Goal: Task Accomplishment & Management: Manage account settings

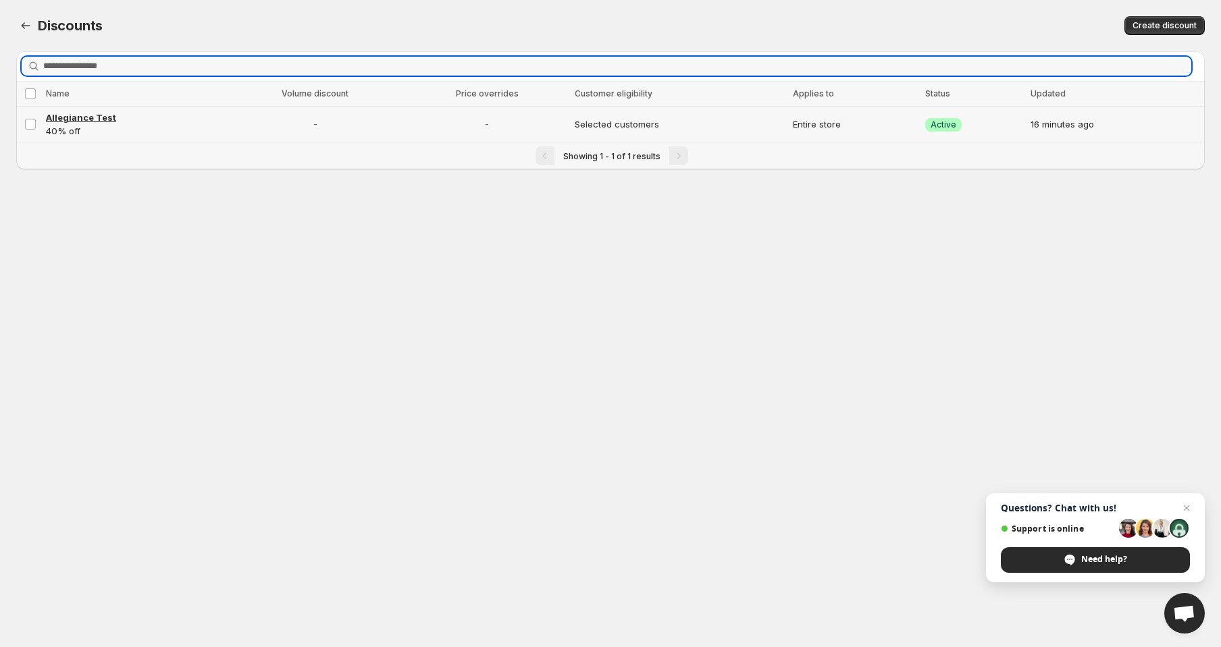
click at [61, 117] on span "Allegiance Test" at bounding box center [81, 117] width 70 height 11
